Goal: Navigation & Orientation: Find specific page/section

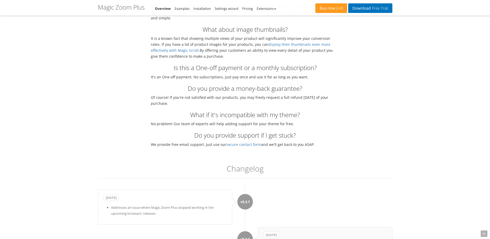
scroll to position [1577, 0]
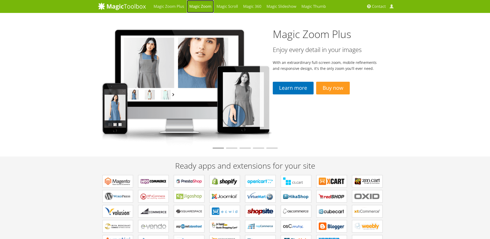
click at [200, 7] on link "Magic Zoom" at bounding box center [200, 6] width 27 height 13
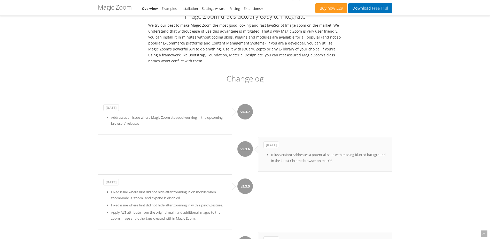
scroll to position [1525, 0]
